Goal: Task Accomplishment & Management: Complete application form

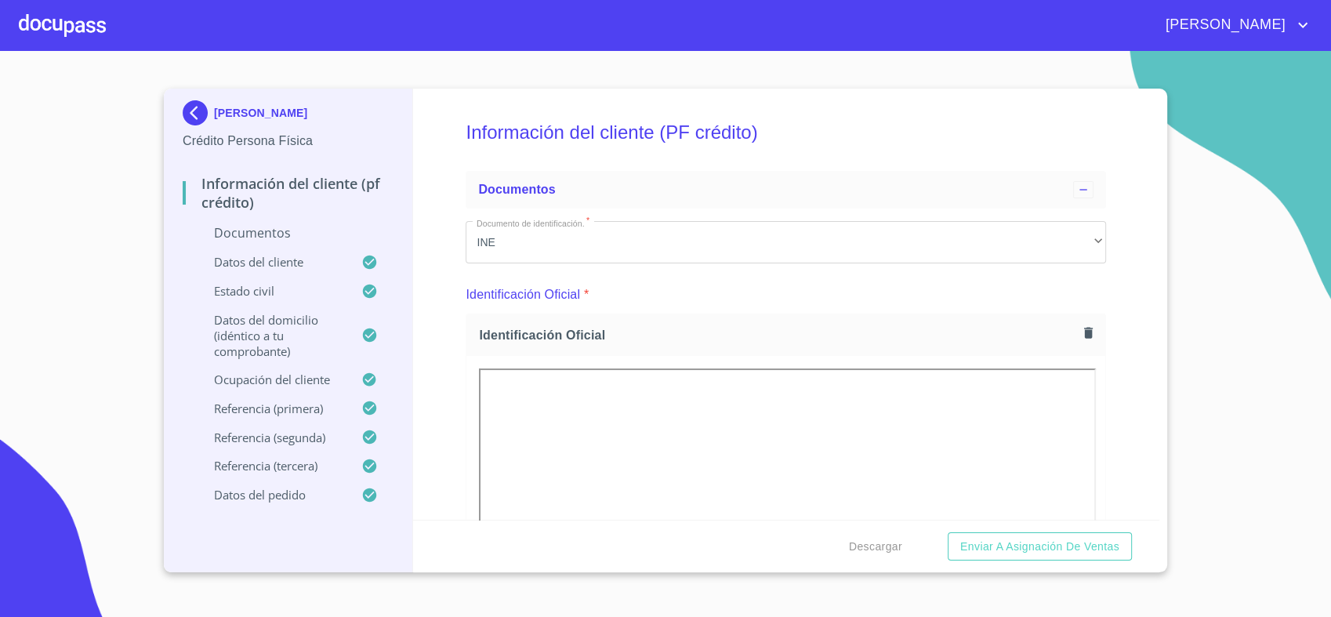
click at [1087, 284] on div "Identificación Oficial *" at bounding box center [786, 295] width 641 height 38
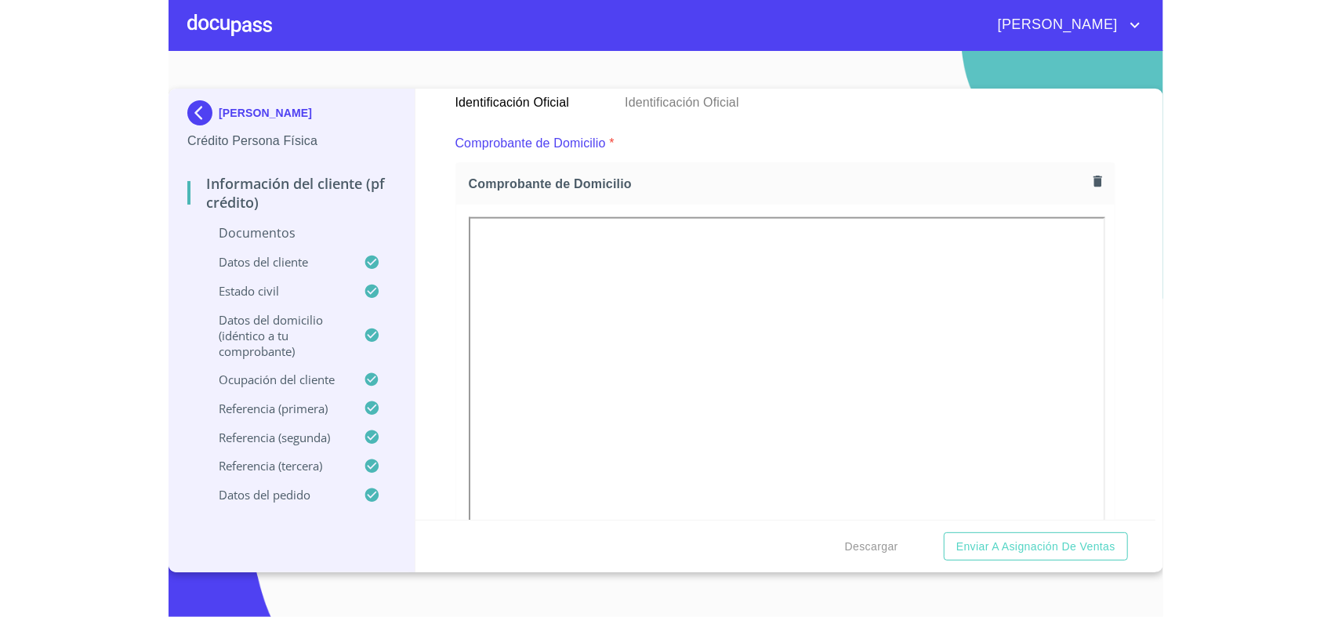
scroll to position [801, 0]
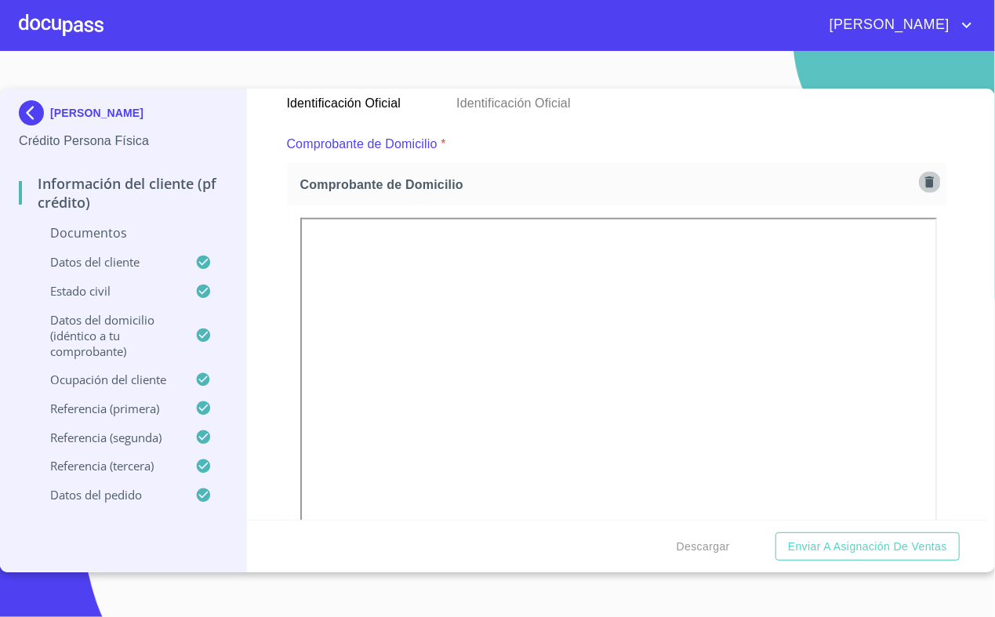
click at [925, 183] on icon "button" at bounding box center [929, 181] width 9 height 11
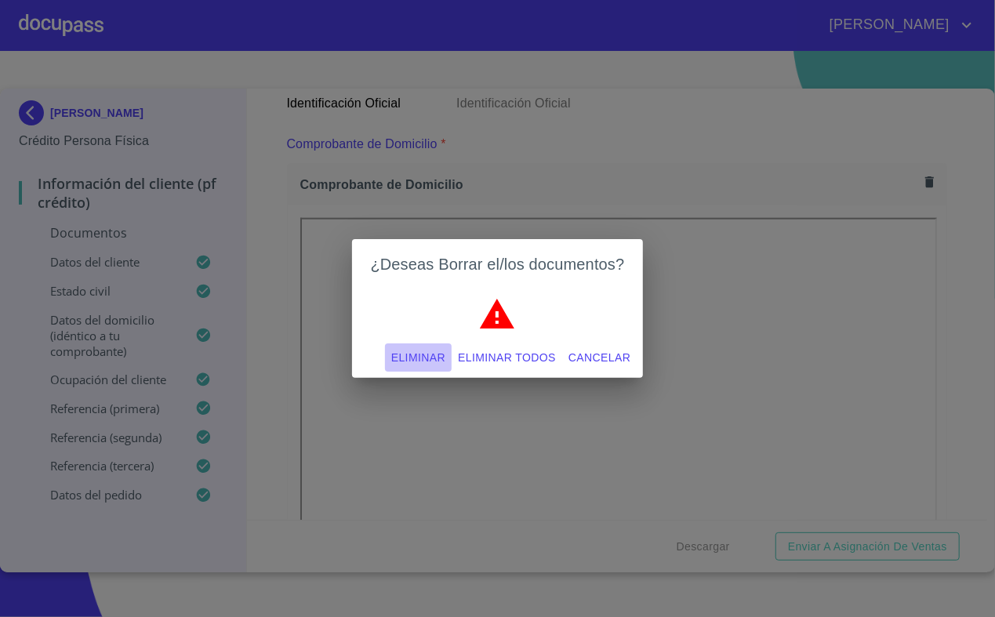
click at [445, 358] on span "Eliminar" at bounding box center [418, 358] width 54 height 20
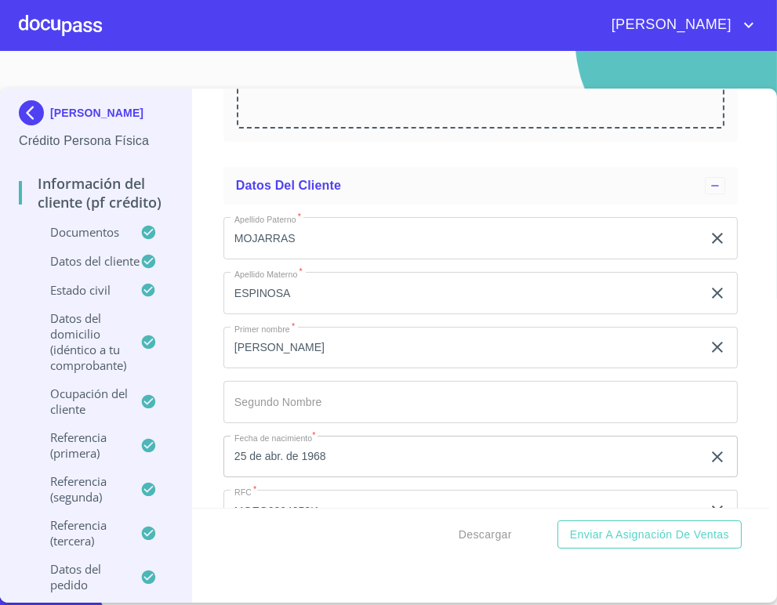
scroll to position [3062, 0]
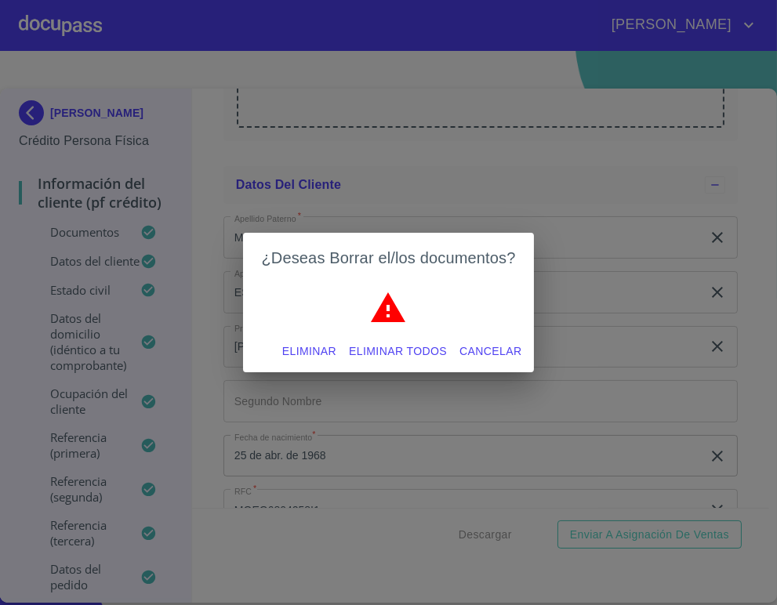
click at [336, 353] on span "Eliminar" at bounding box center [309, 352] width 54 height 20
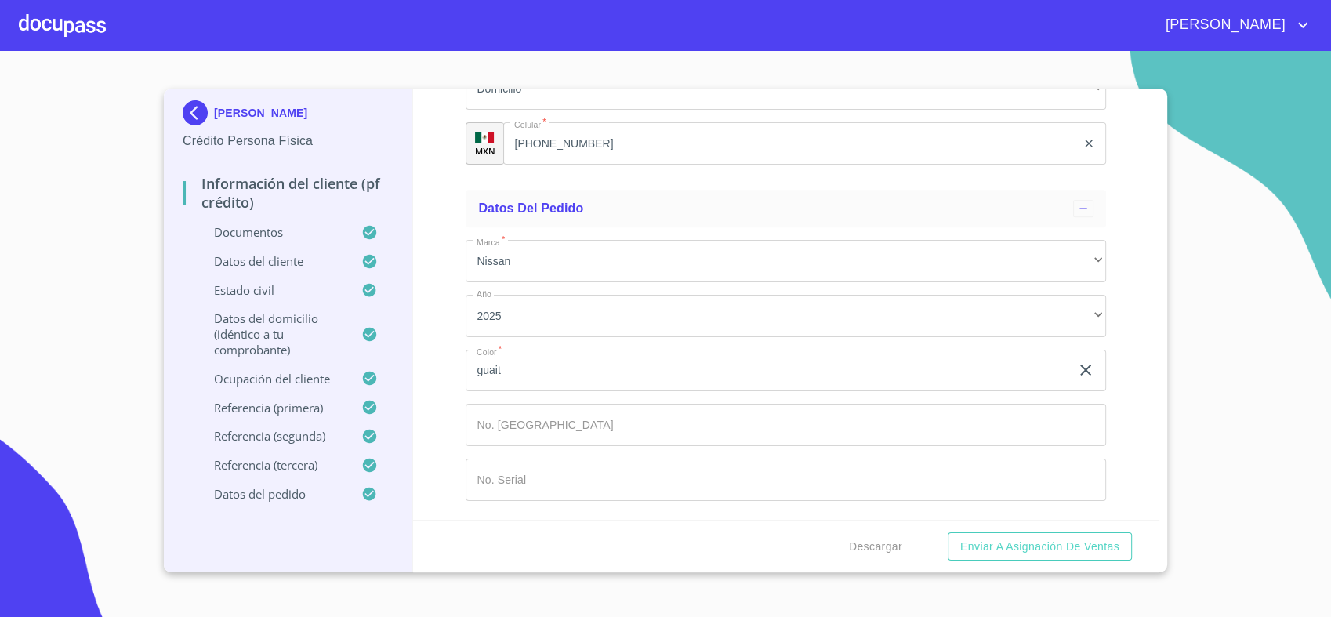
scroll to position [8424, 0]
click at [1086, 548] on span "Enviar a Asignación de Ventas" at bounding box center [1039, 547] width 159 height 20
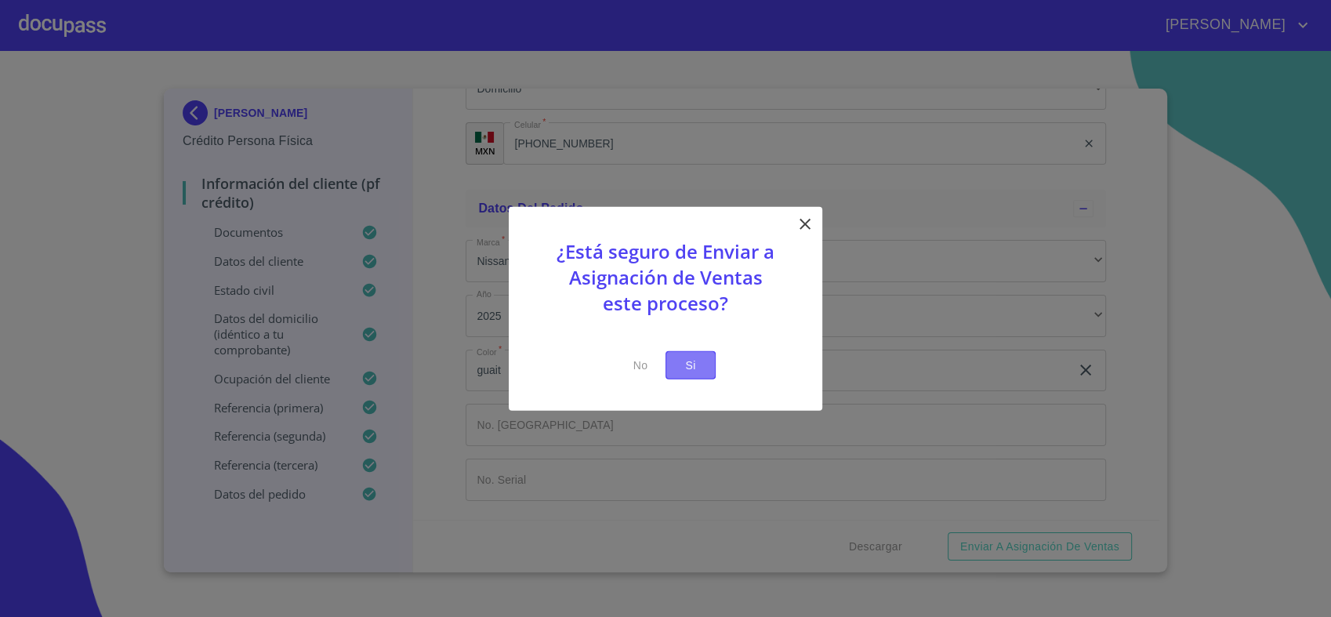
click at [689, 361] on span "Si" at bounding box center [690, 365] width 25 height 20
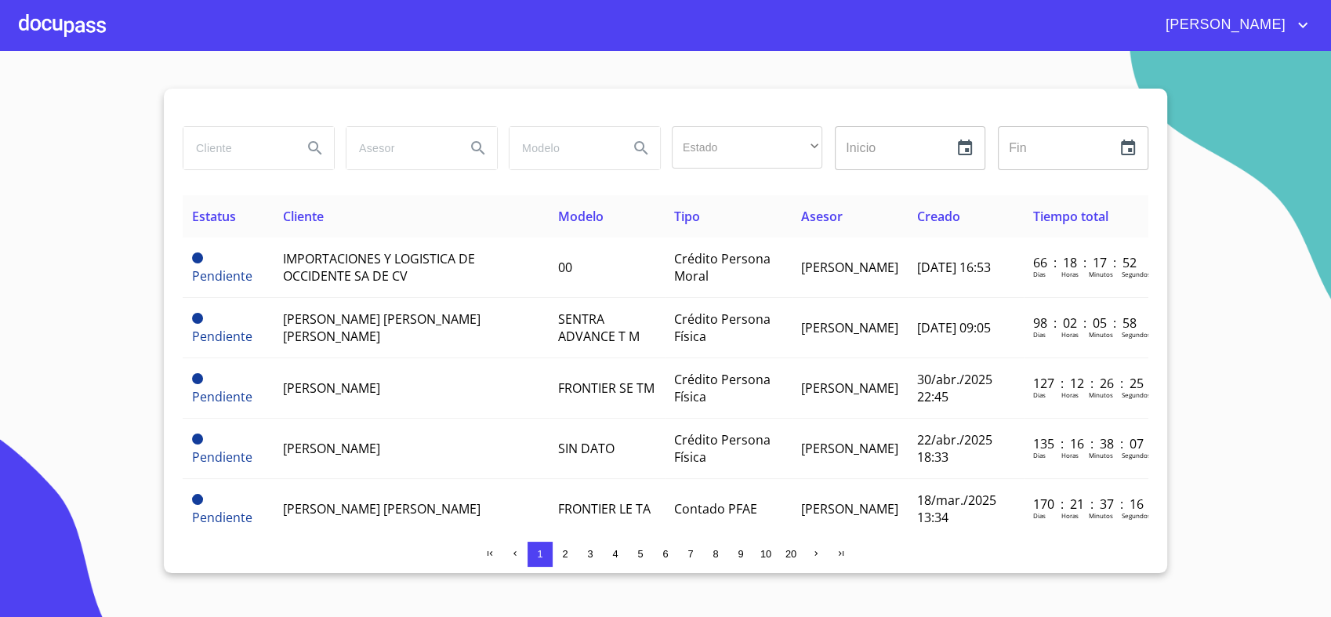
click at [263, 154] on input "search" at bounding box center [236, 148] width 107 height 42
type input "[PERSON_NAME]"
